Goal: Feedback & Contribution: Contribute content

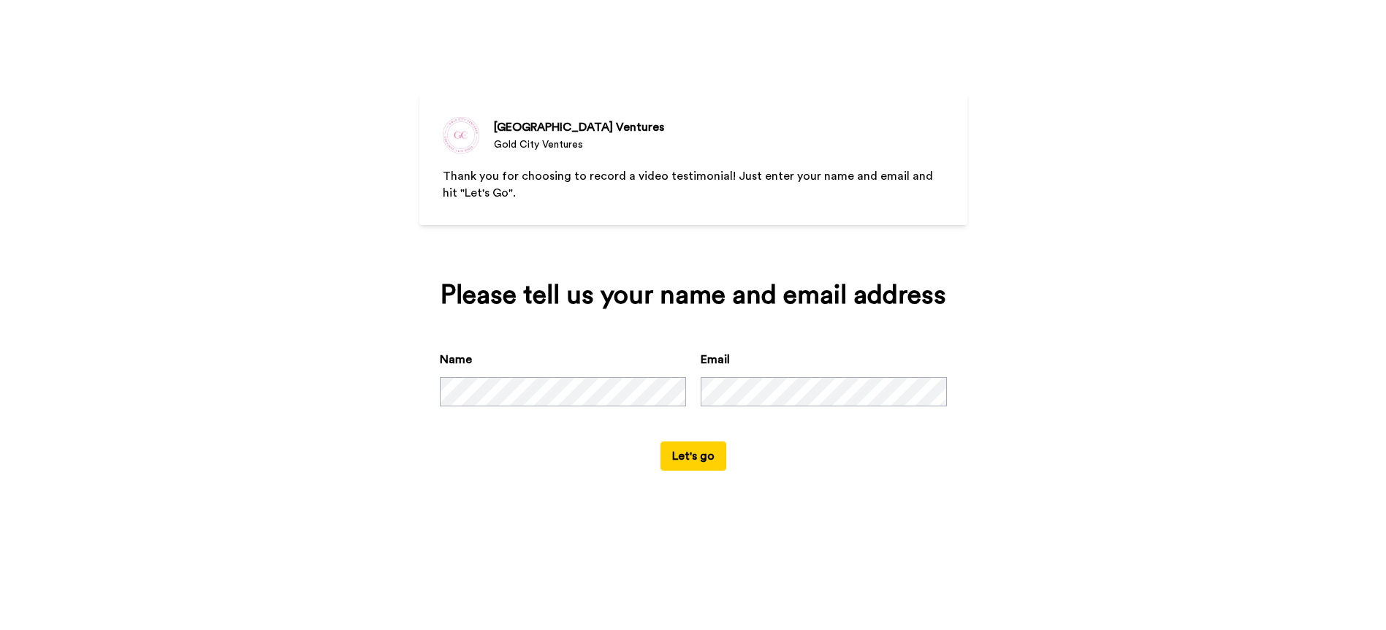
click at [701, 456] on button "Let's go" at bounding box center [693, 455] width 66 height 29
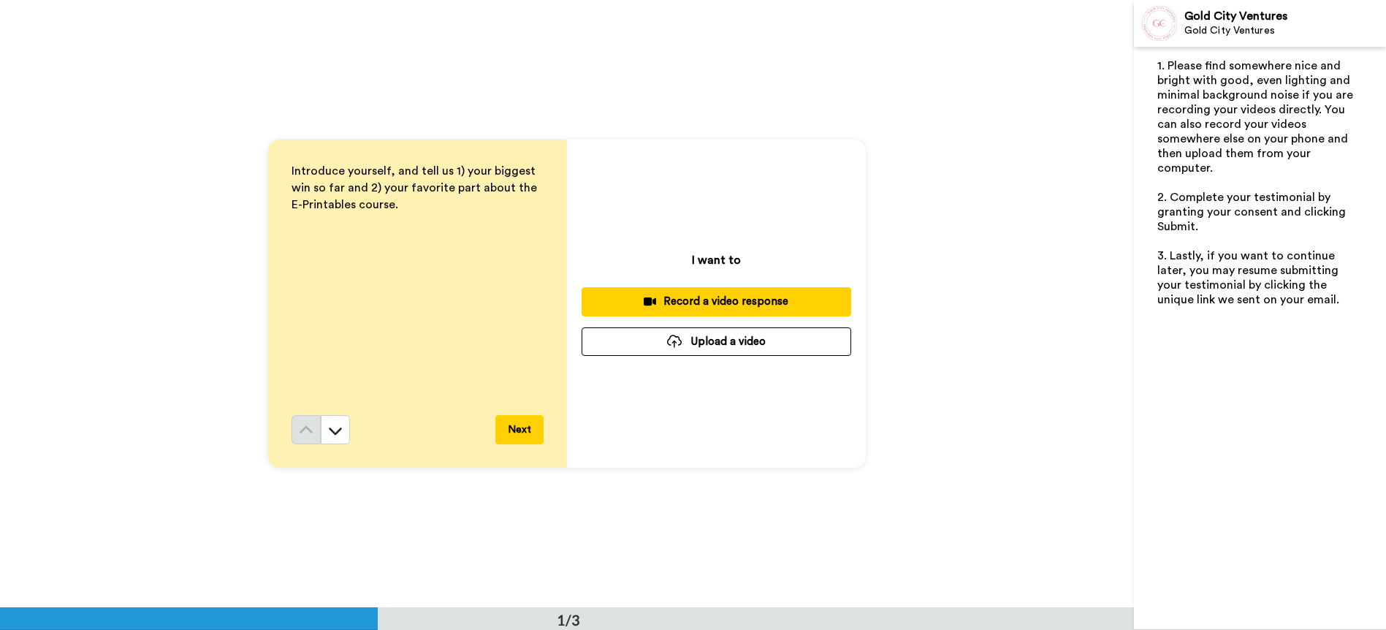
click at [700, 343] on button "Upload a video" at bounding box center [716, 341] width 270 height 28
click at [328, 433] on icon at bounding box center [335, 430] width 15 height 15
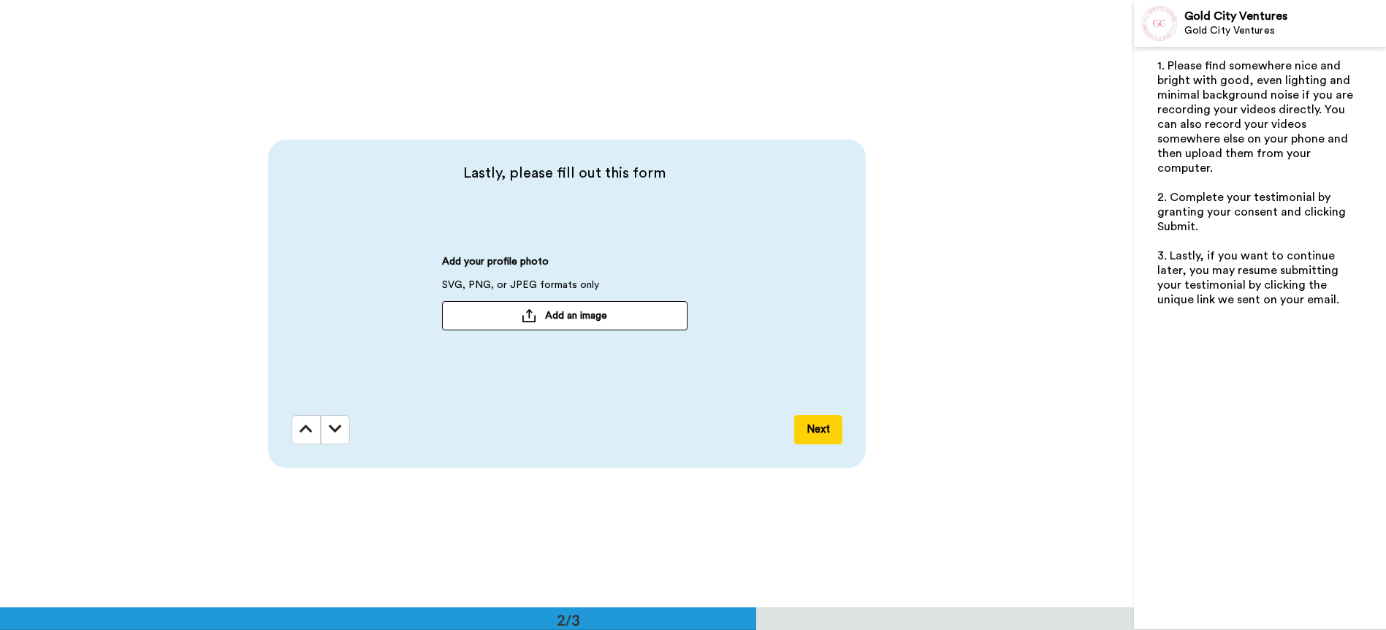
scroll to position [608, 0]
click at [302, 430] on icon at bounding box center [305, 428] width 13 height 15
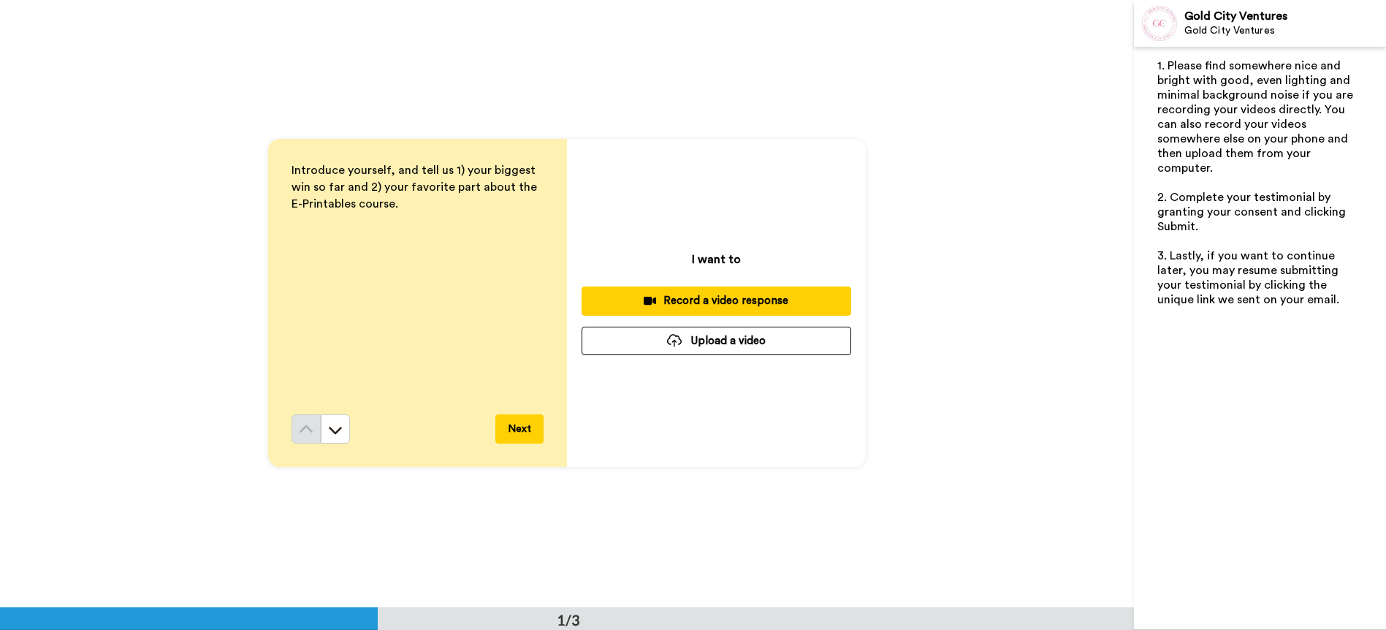
scroll to position [0, 0]
click at [716, 337] on button "Upload a video" at bounding box center [716, 341] width 270 height 28
click at [747, 346] on button "Upload a video" at bounding box center [716, 341] width 270 height 28
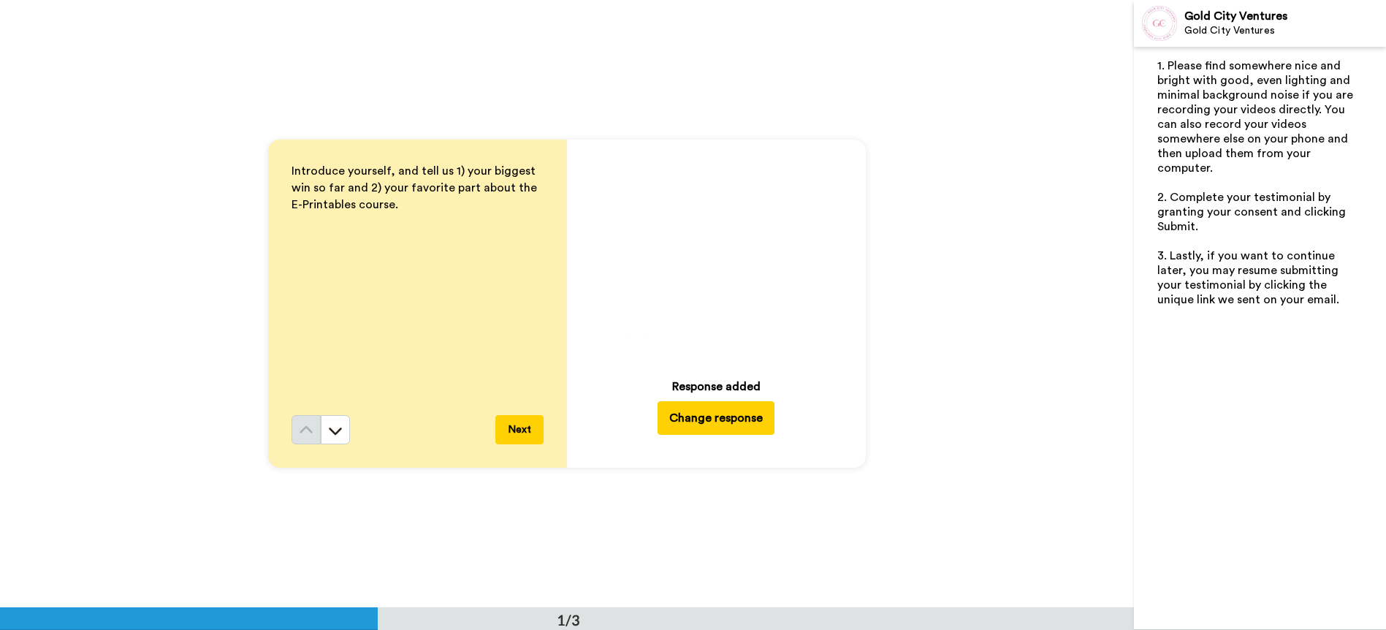
click at [712, 262] on icon at bounding box center [716, 253] width 39 height 39
click at [792, 339] on img at bounding box center [797, 335] width 15 height 15
click at [796, 335] on img at bounding box center [797, 335] width 15 height 15
drag, startPoint x: 714, startPoint y: 254, endPoint x: 716, endPoint y: 283, distance: 28.6
click at [716, 283] on icon "Play/Pause" at bounding box center [716, 253] width 39 height 69
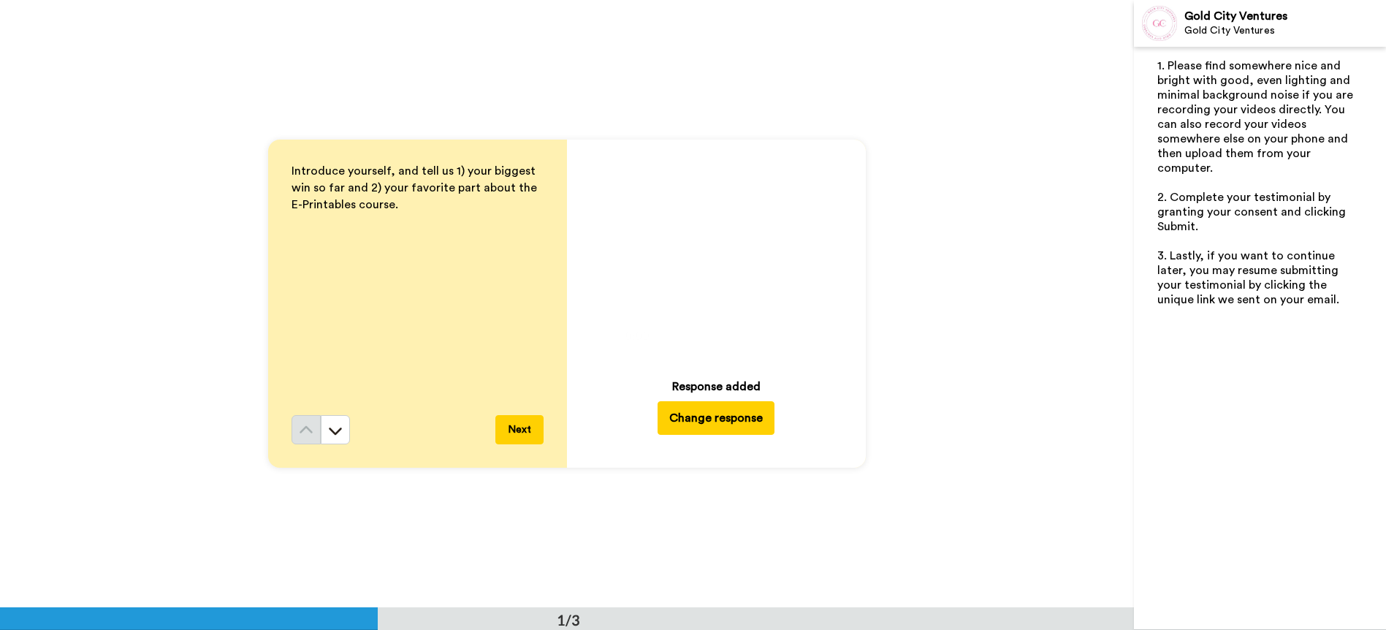
click at [715, 256] on icon "Play/Pause" at bounding box center [716, 253] width 39 height 69
click at [673, 427] on button "Change response" at bounding box center [715, 418] width 117 height 34
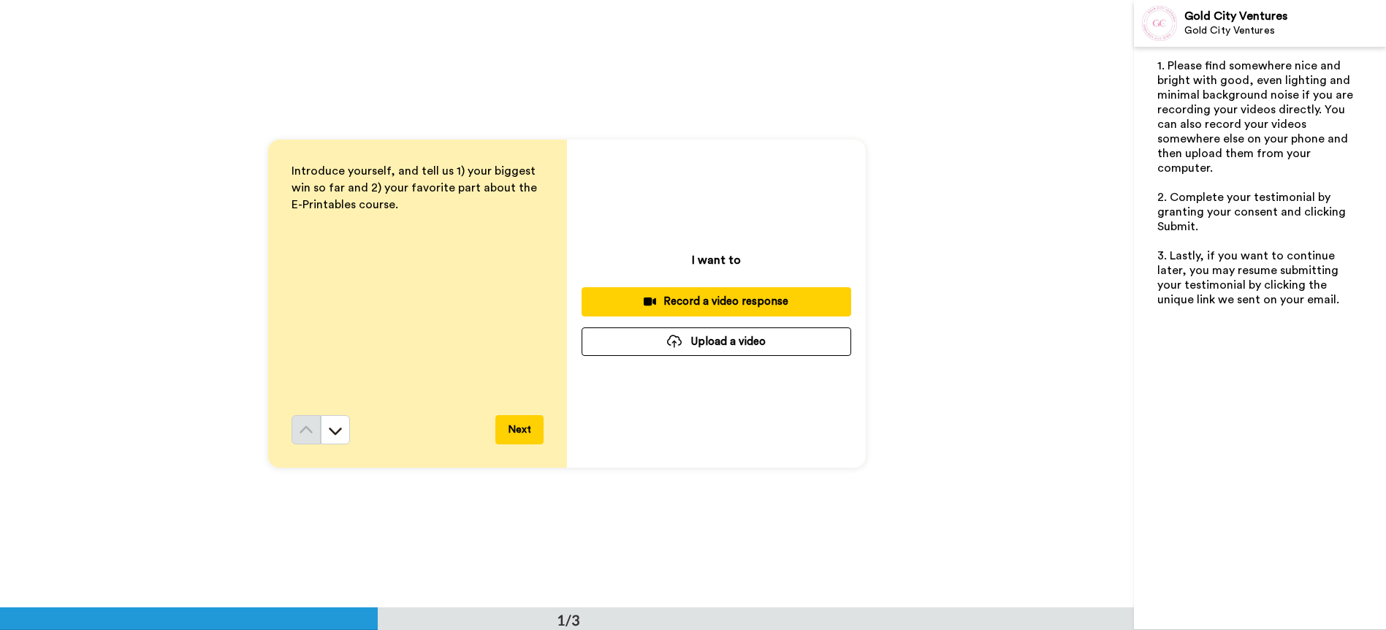
click at [688, 344] on button "Upload a video" at bounding box center [716, 341] width 270 height 28
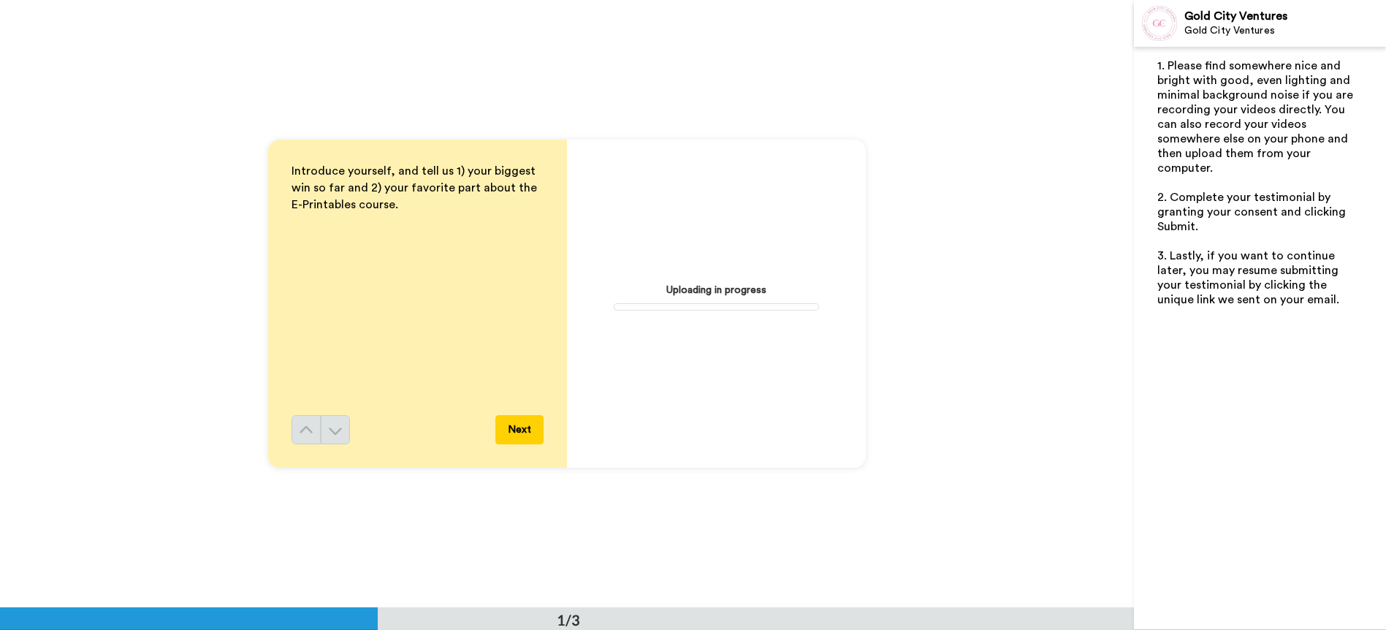
click at [0, 629] on nordpass-portal at bounding box center [0, 630] width 0 height 0
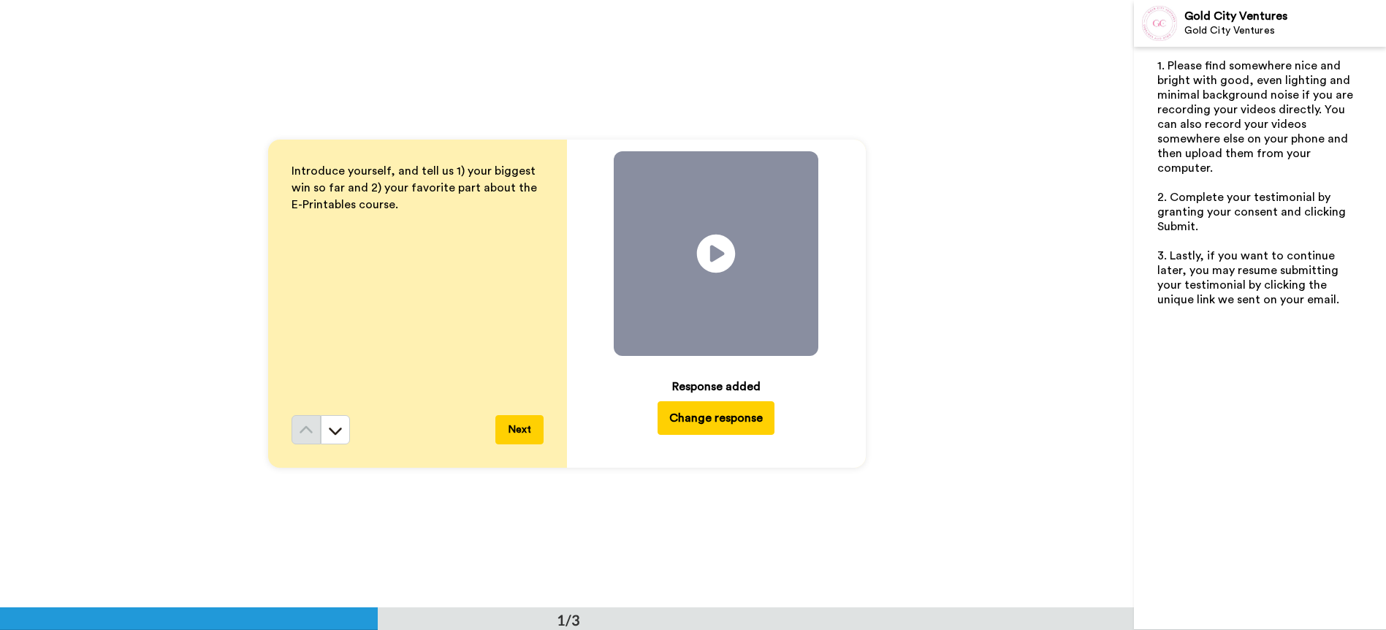
click at [714, 269] on icon at bounding box center [716, 253] width 39 height 39
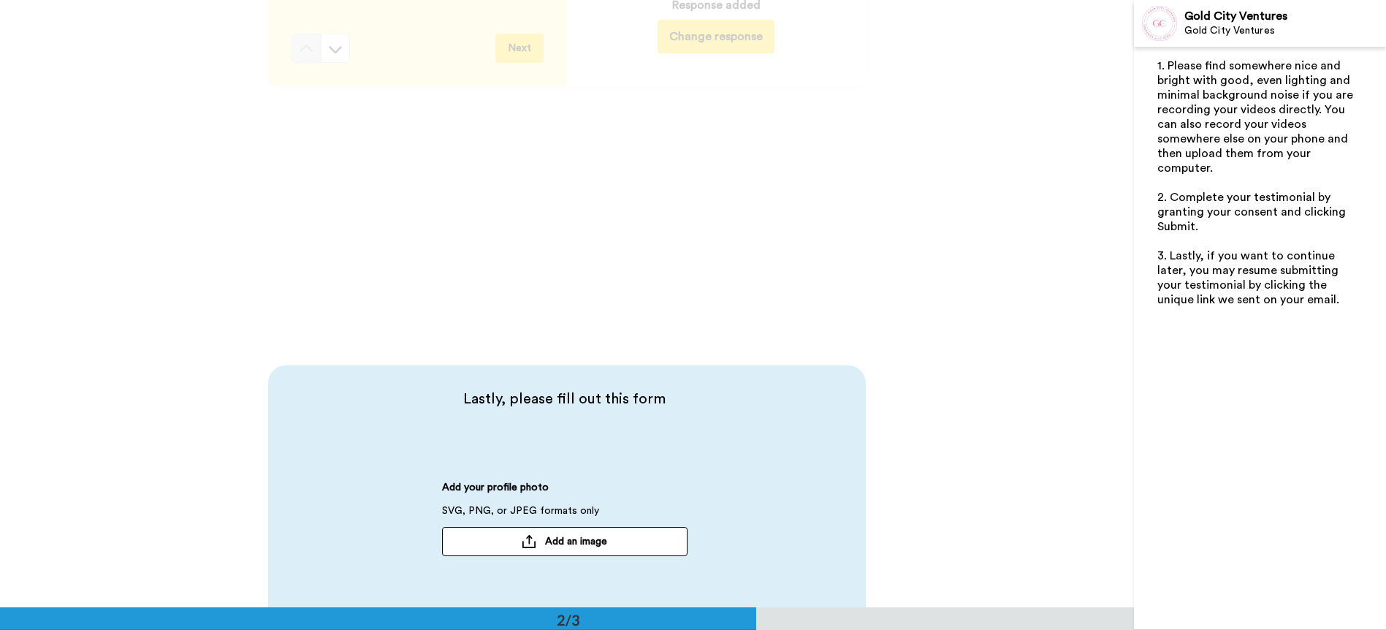
scroll to position [497, 0]
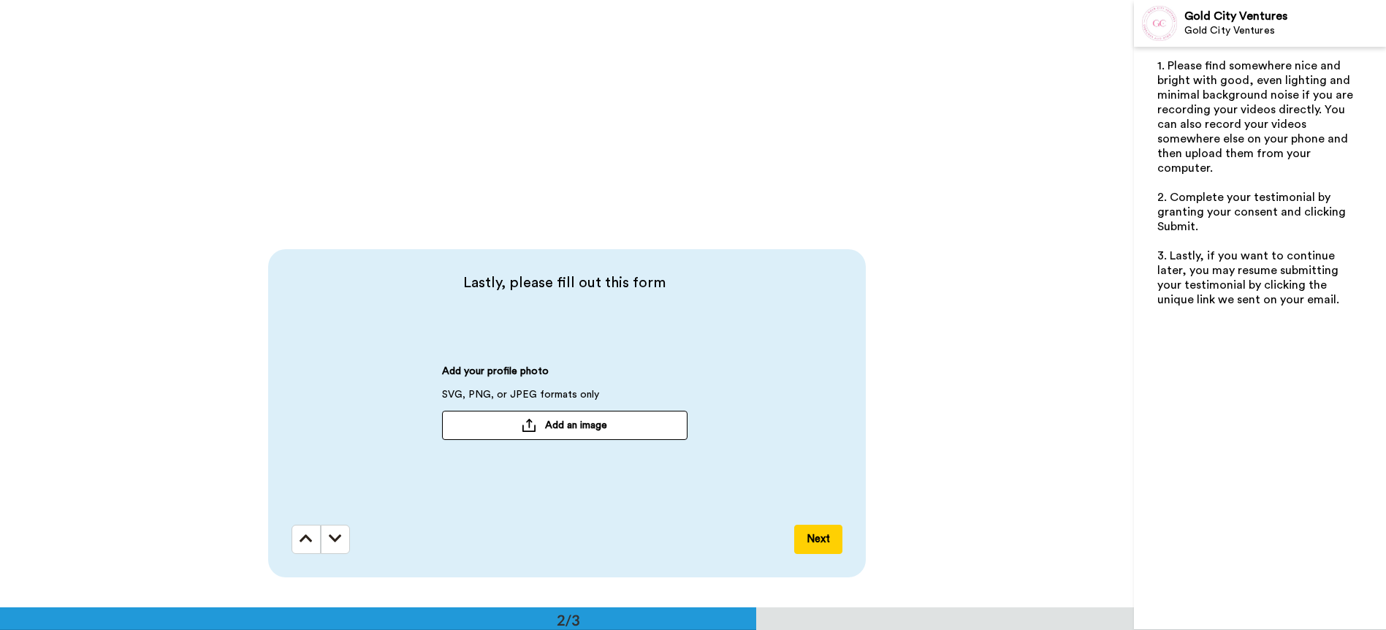
click at [567, 426] on span "Add an image" at bounding box center [576, 425] width 62 height 15
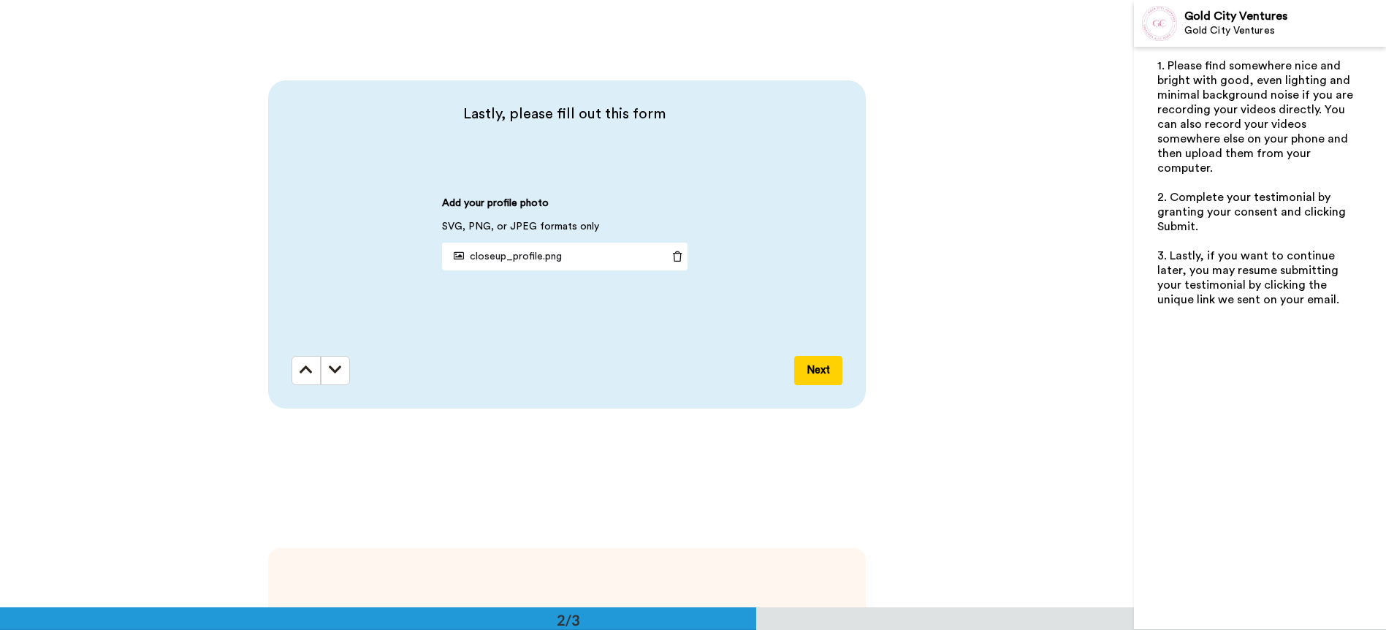
scroll to position [660, 0]
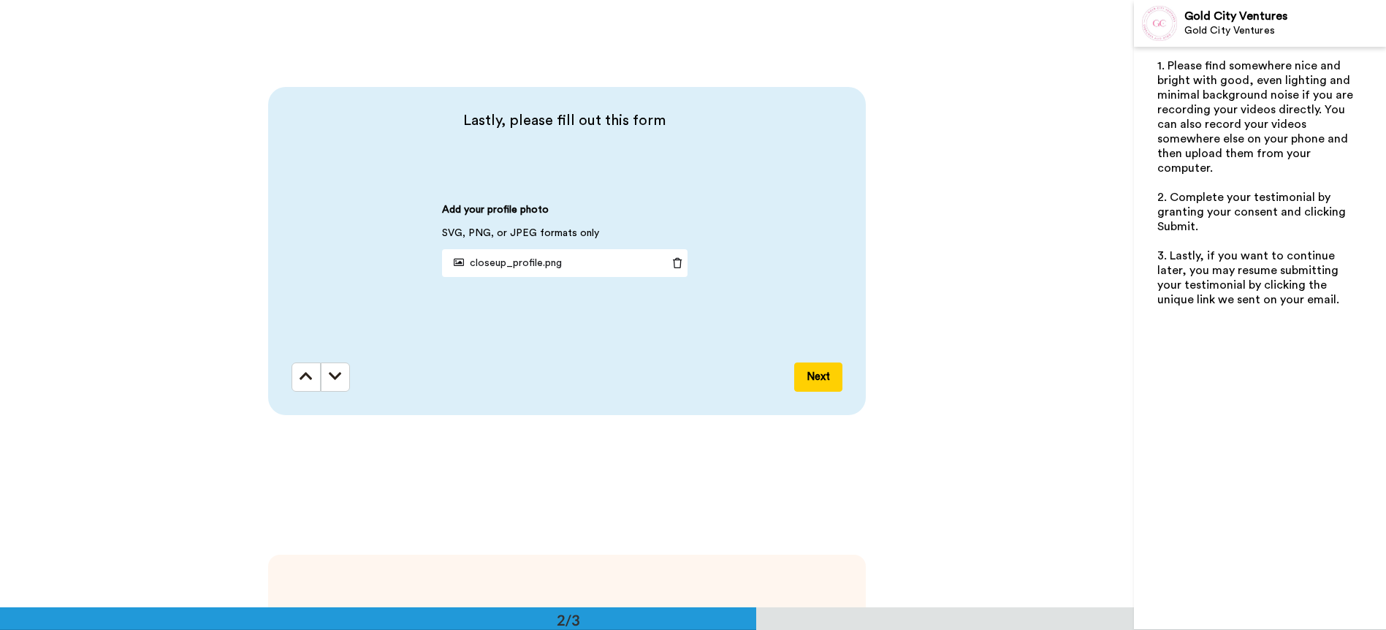
click at [810, 375] on button "Next" at bounding box center [818, 376] width 48 height 29
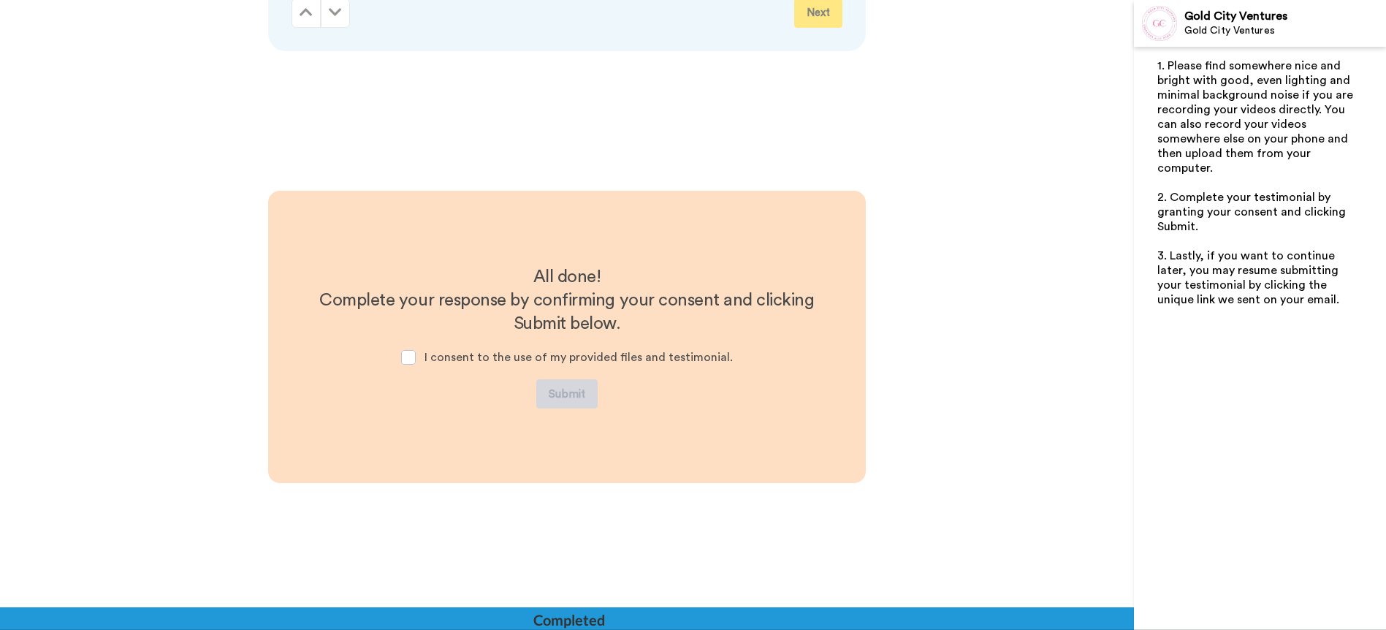
scroll to position [1057, 0]
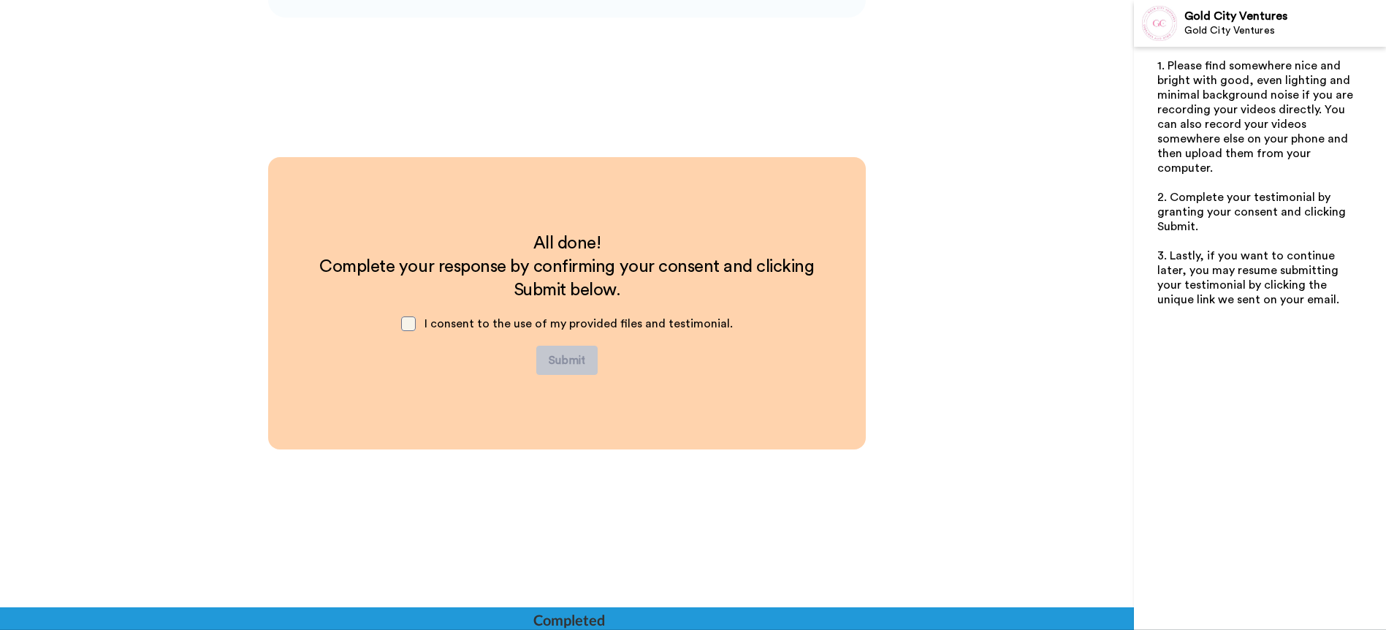
click at [413, 324] on span at bounding box center [408, 323] width 15 height 15
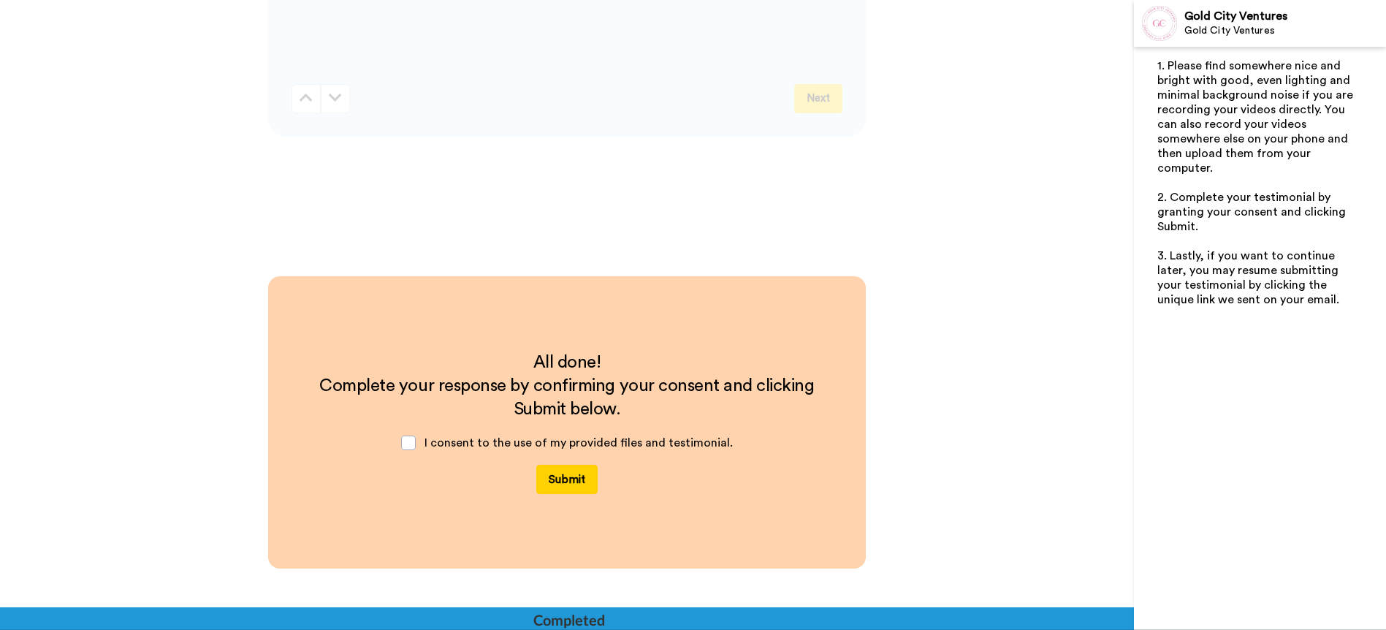
scroll to position [1101, 0]
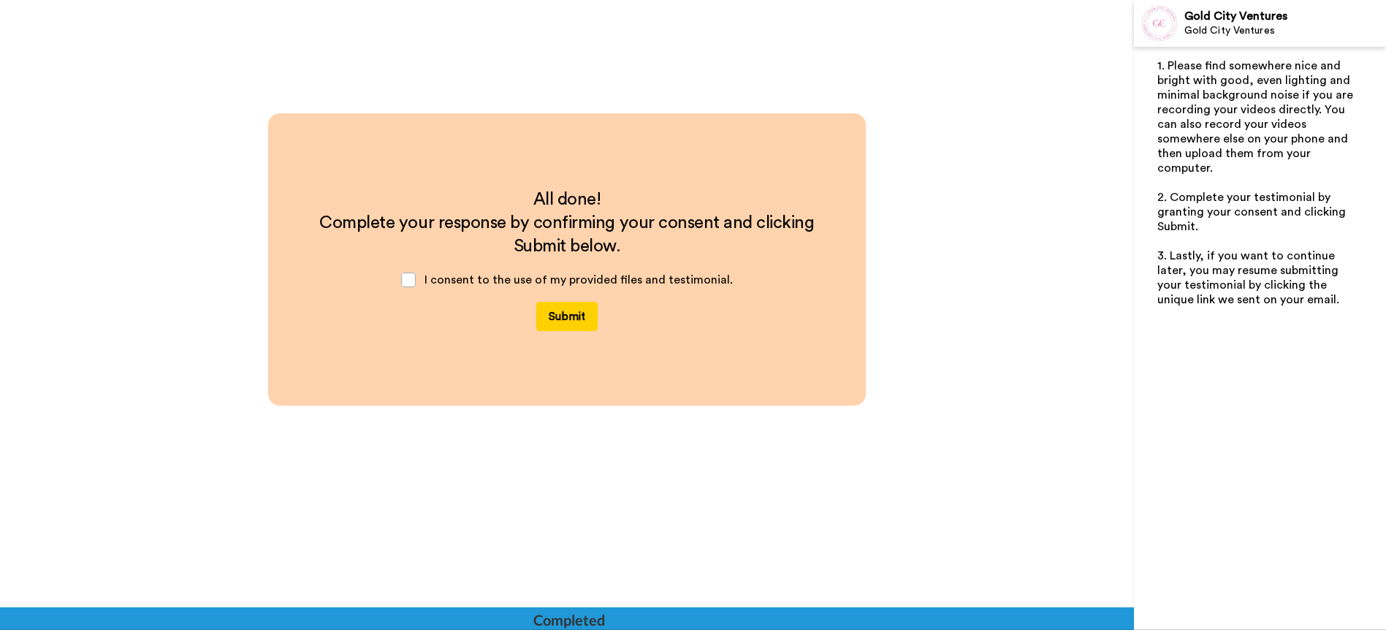
click at [558, 326] on button "Submit" at bounding box center [566, 316] width 61 height 29
